Goal: Entertainment & Leisure: Consume media (video, audio)

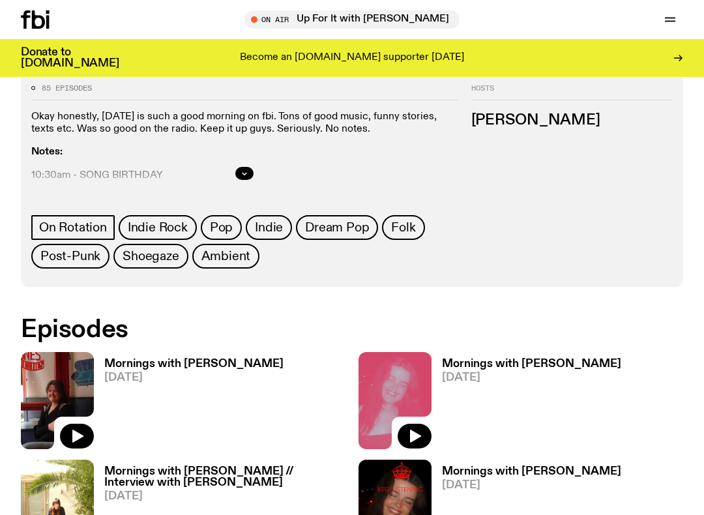
scroll to position [560, 0]
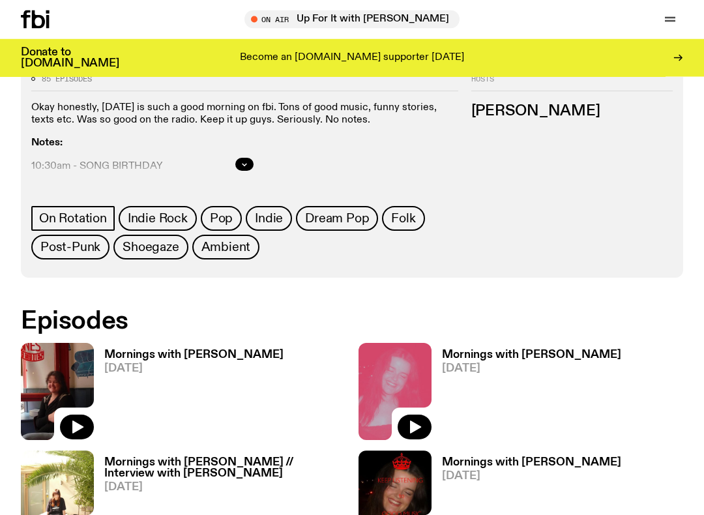
click at [60, 377] on img at bounding box center [57, 391] width 73 height 97
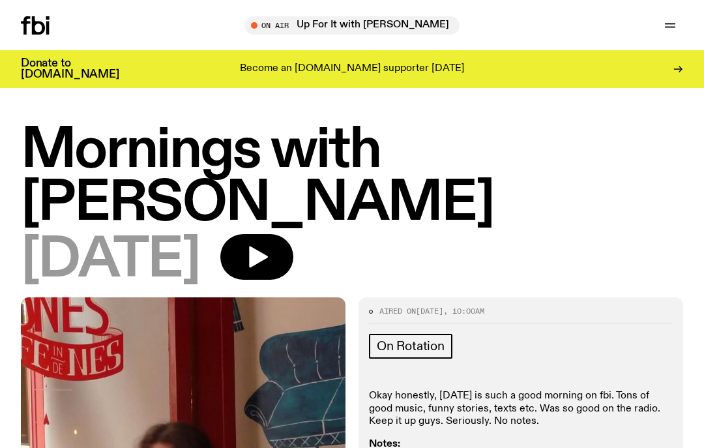
click at [268, 251] on icon "button" at bounding box center [258, 256] width 19 height 21
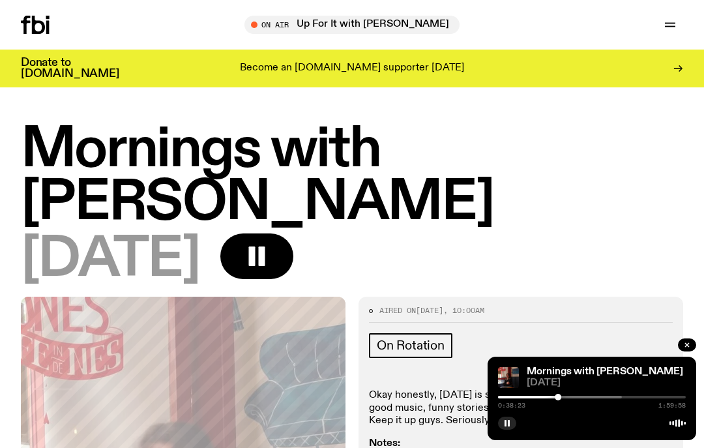
click at [347, 160] on h1 "Mornings with [PERSON_NAME]" at bounding box center [352, 177] width 662 height 106
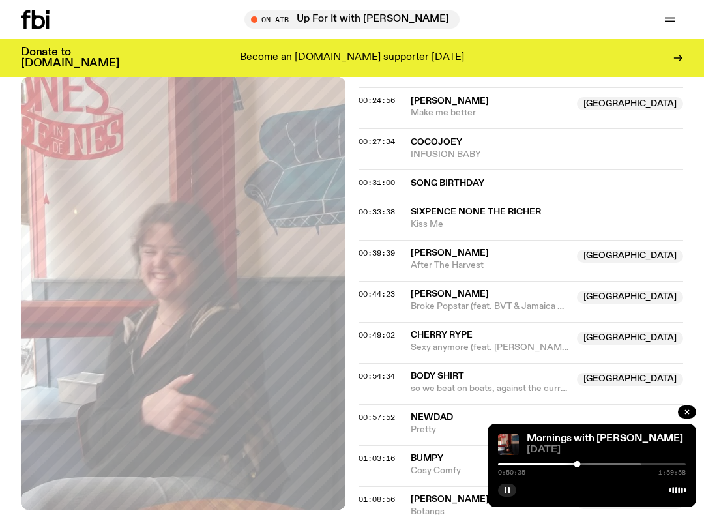
scroll to position [801, 0]
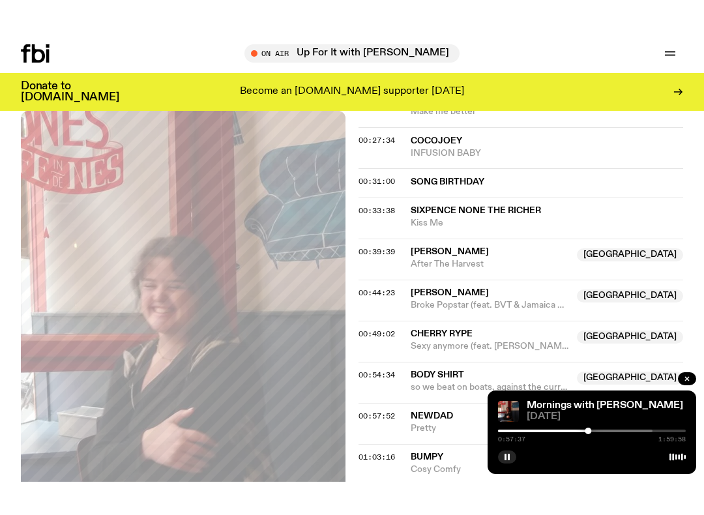
scroll to position [828, 0]
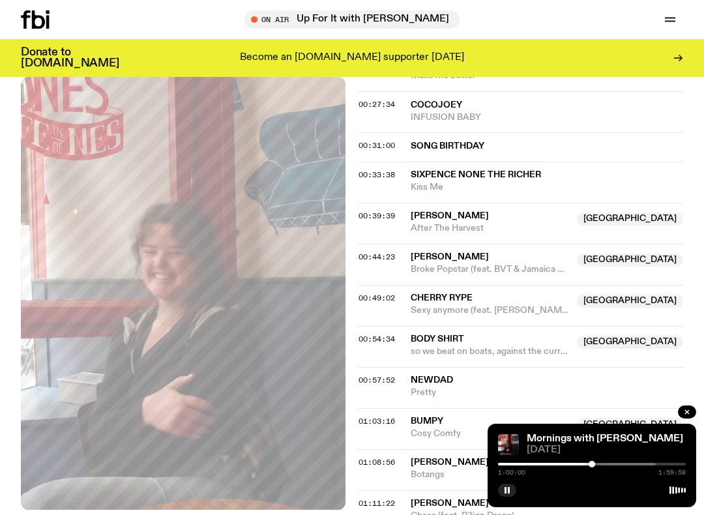
click at [505, 490] on rect "button" at bounding box center [505, 490] width 2 height 7
